Goal: Entertainment & Leisure: Consume media (video, audio)

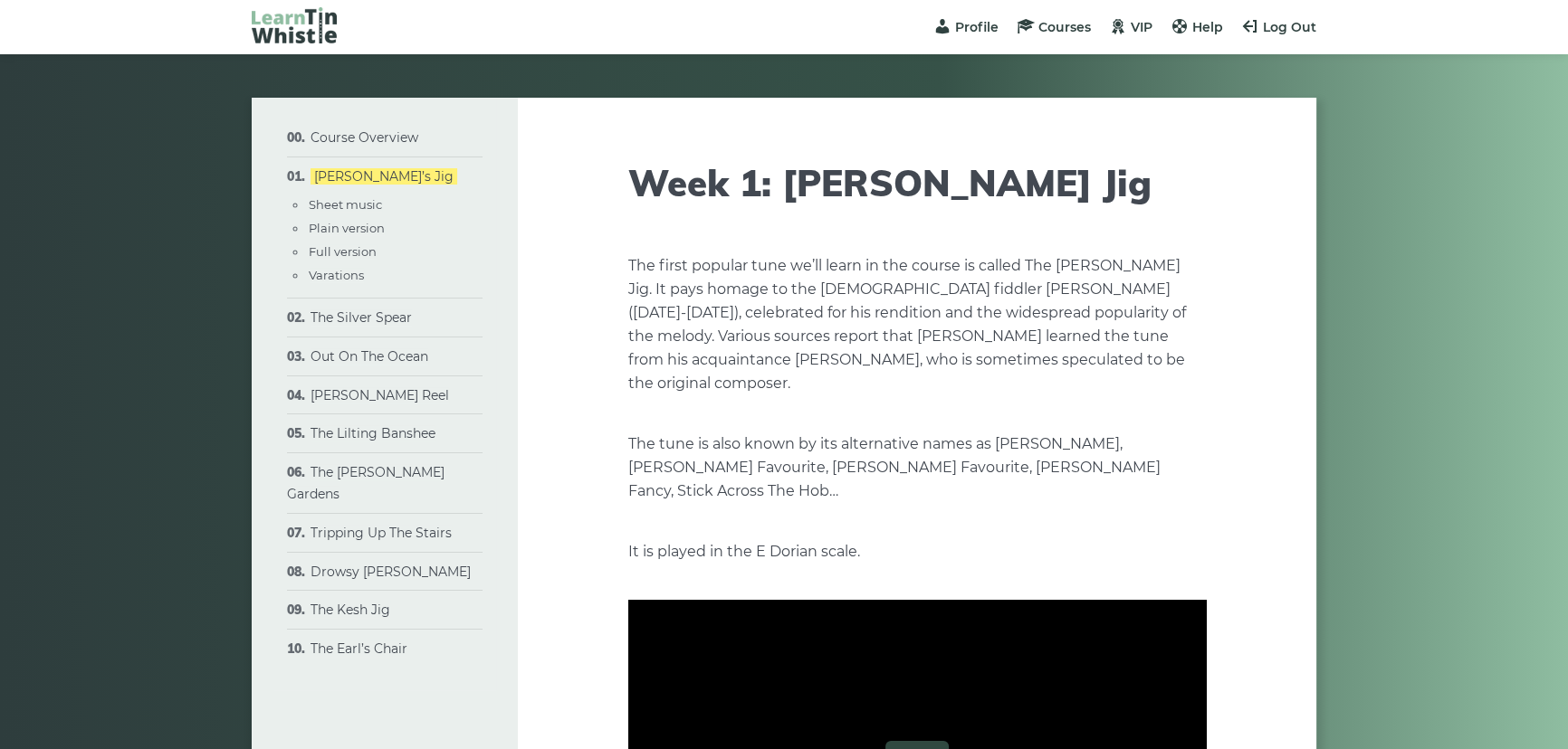
type input "****"
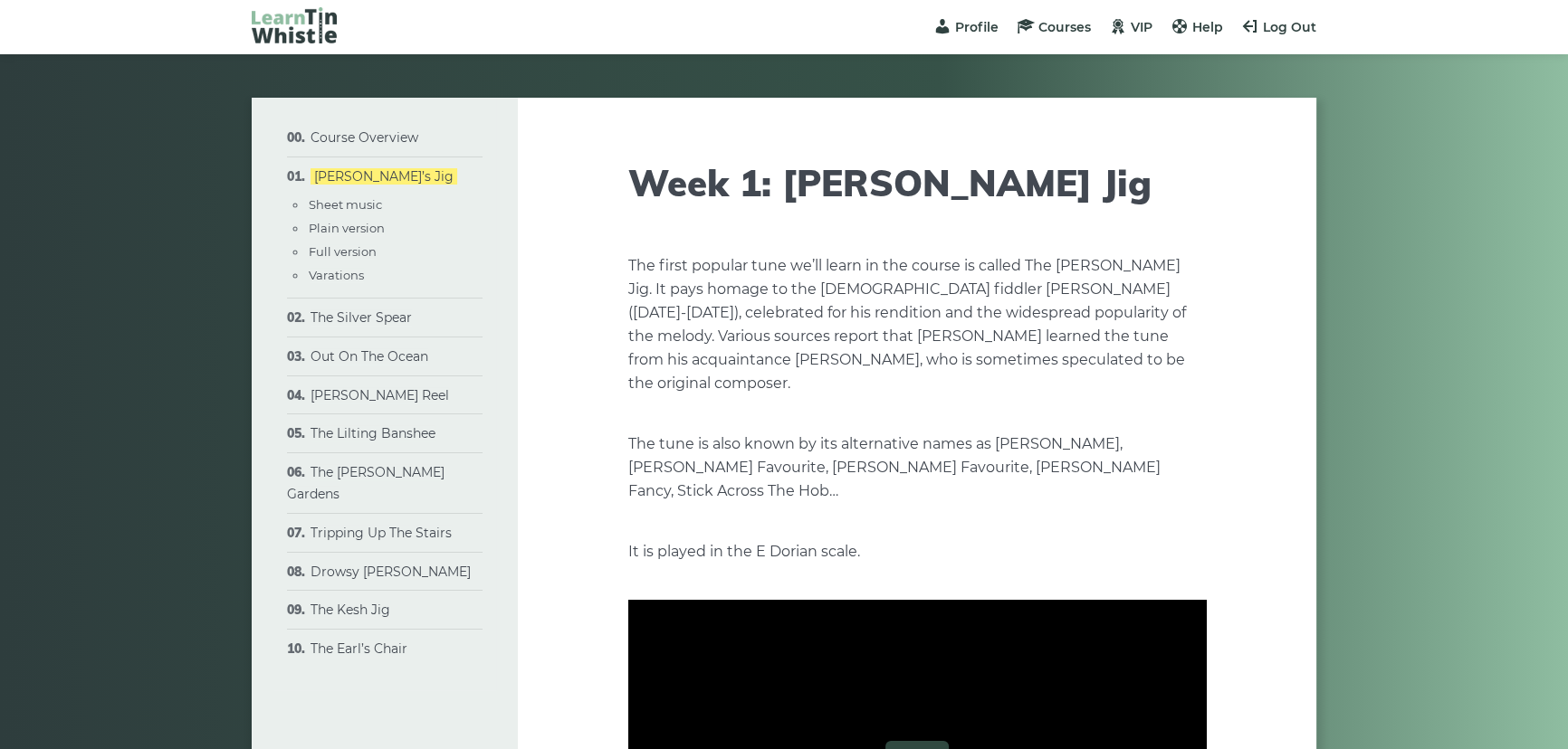
type input "****"
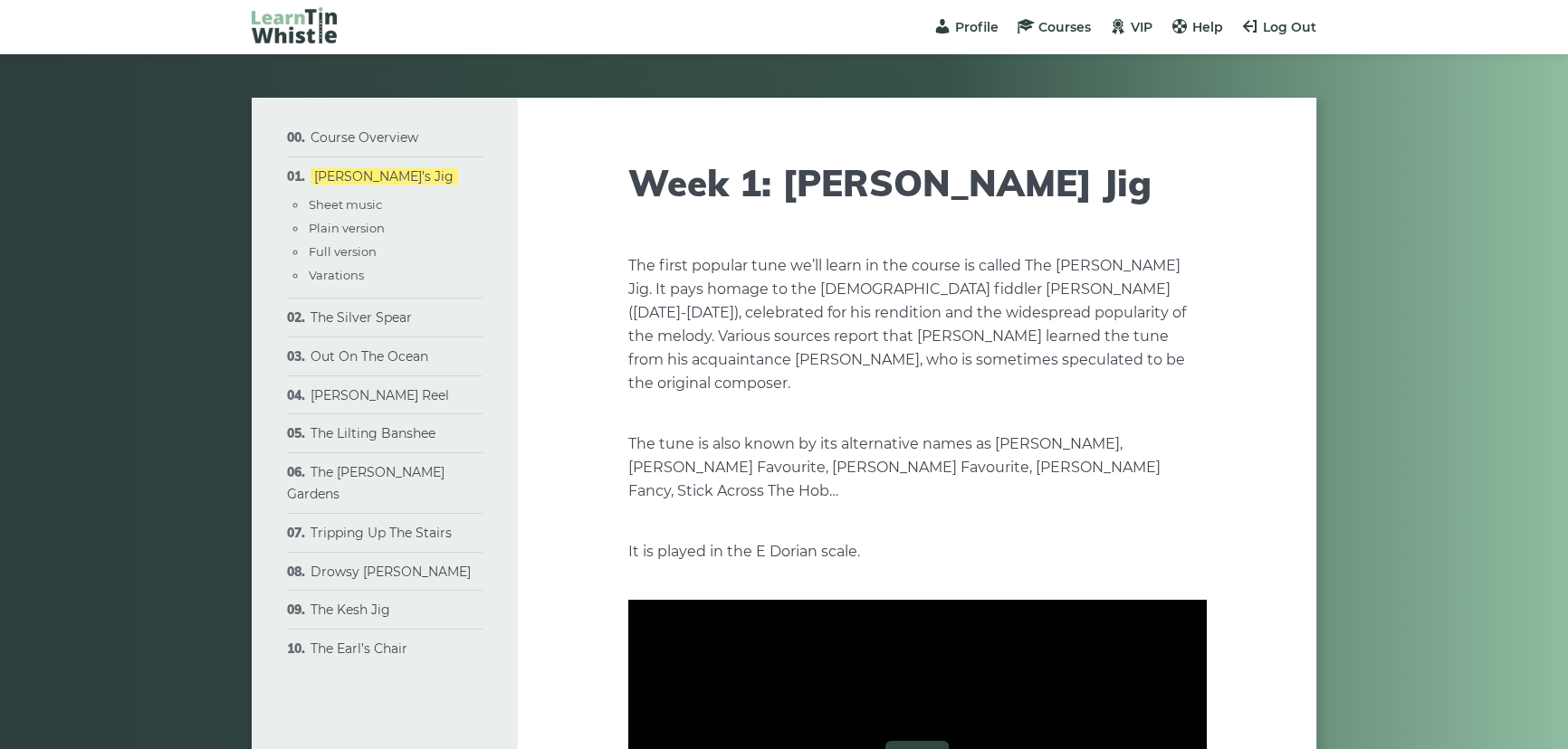
type input "****"
